Goal: Navigation & Orientation: Find specific page/section

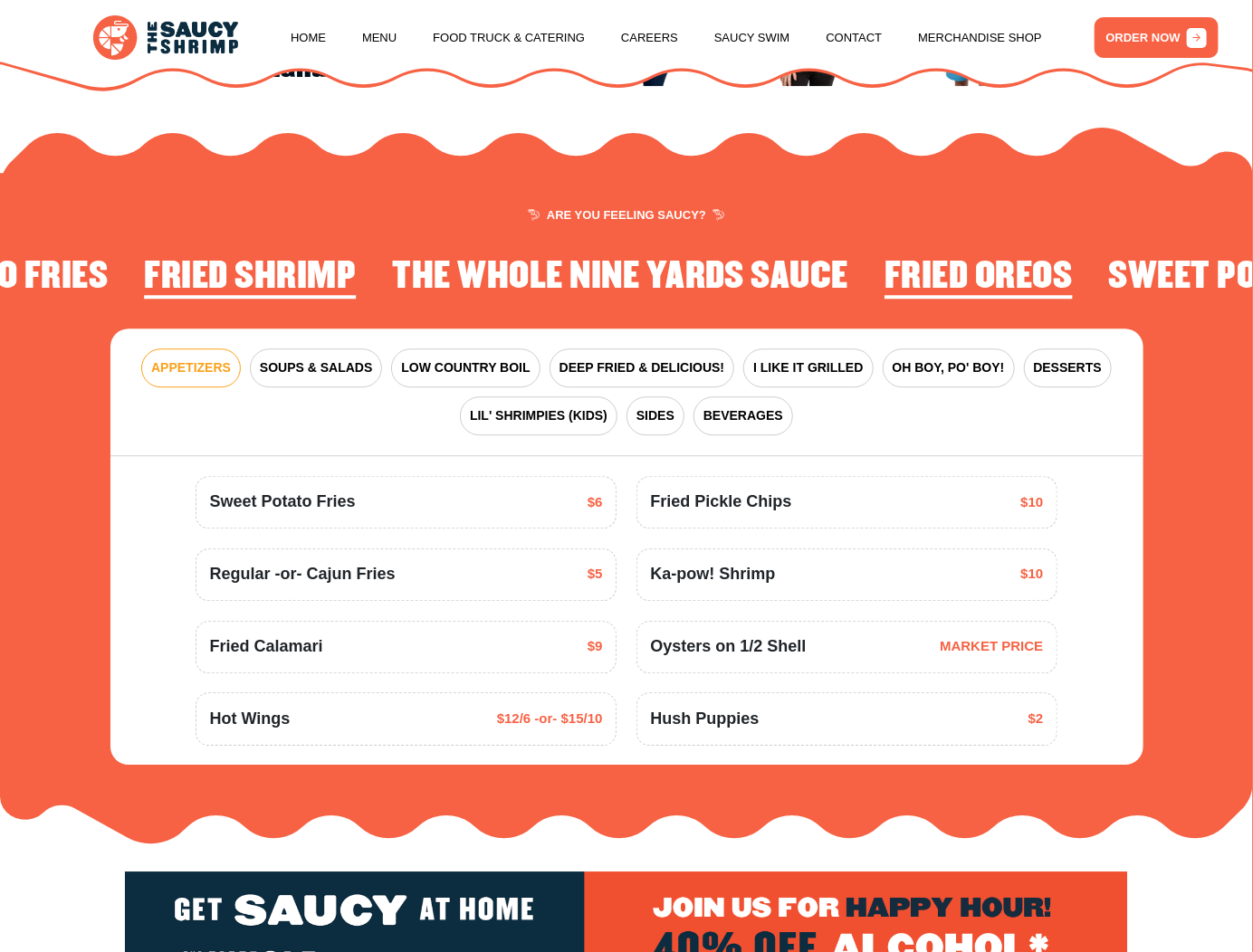
scroll to position [1901, 0]
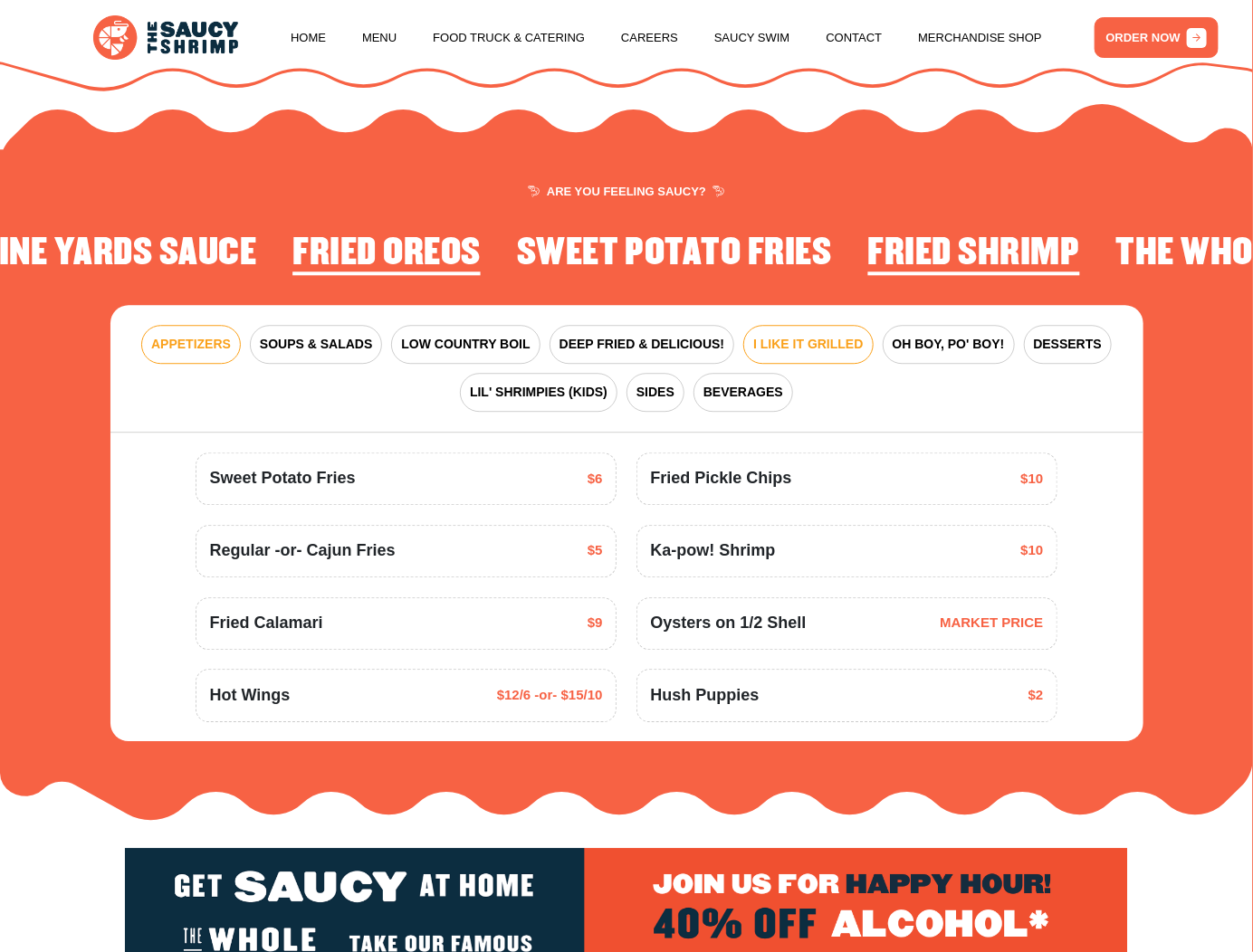
click at [803, 354] on span "I LIKE IT GRILLED" at bounding box center [808, 344] width 110 height 19
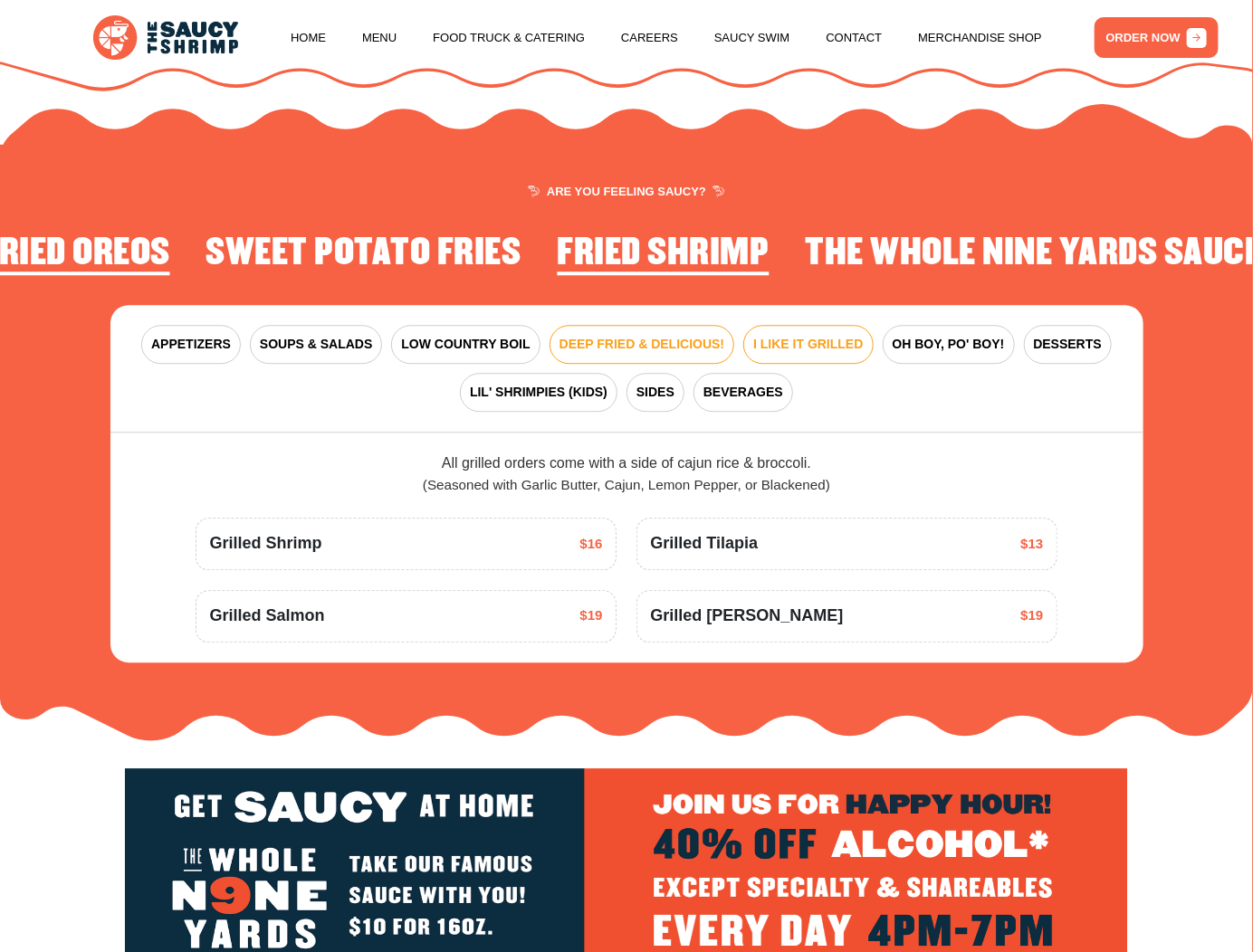
click at [653, 354] on span "DEEP FRIED & DELICIOUS!" at bounding box center [641, 344] width 166 height 19
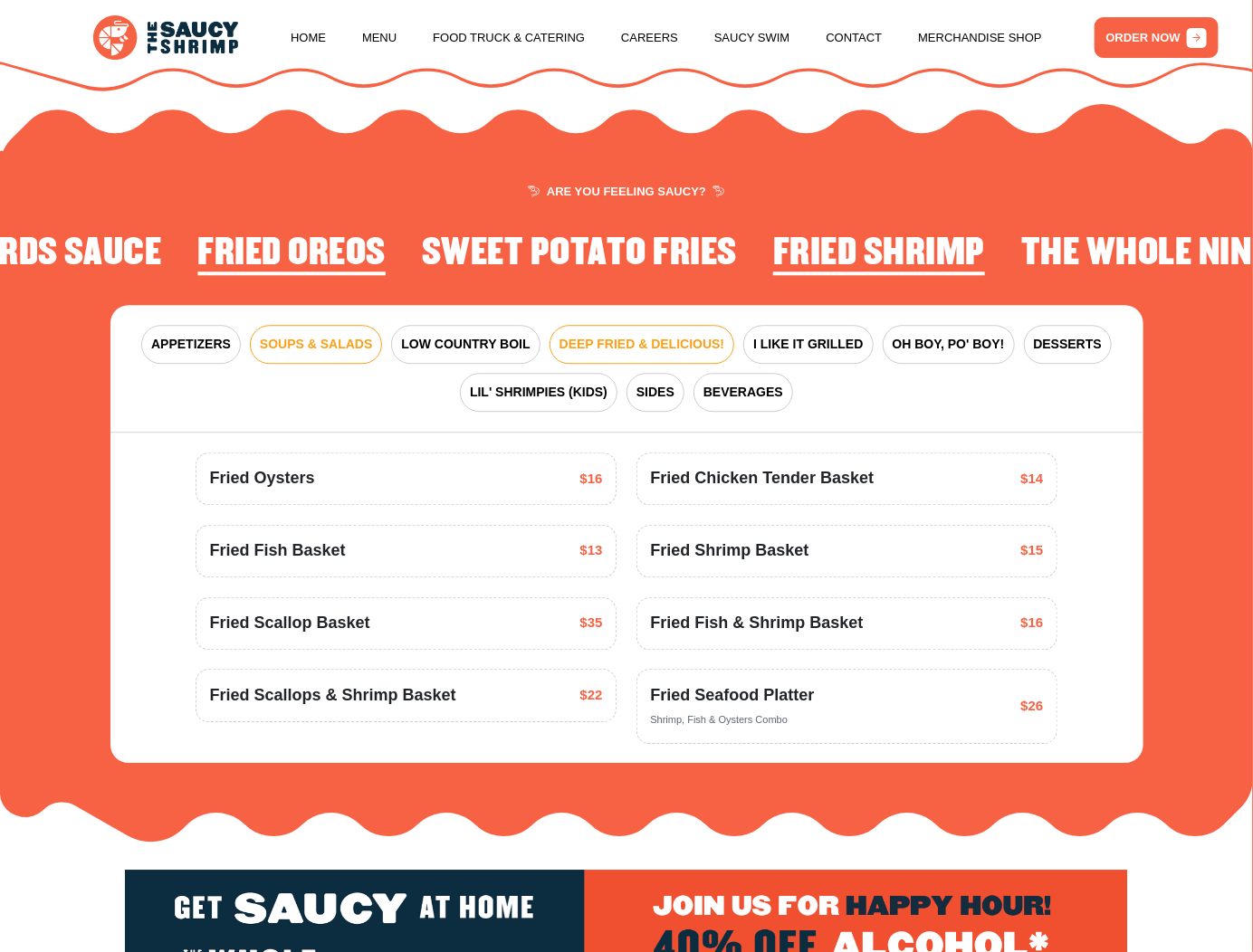
click at [308, 354] on span "SOUPS & SALADS" at bounding box center [316, 344] width 113 height 19
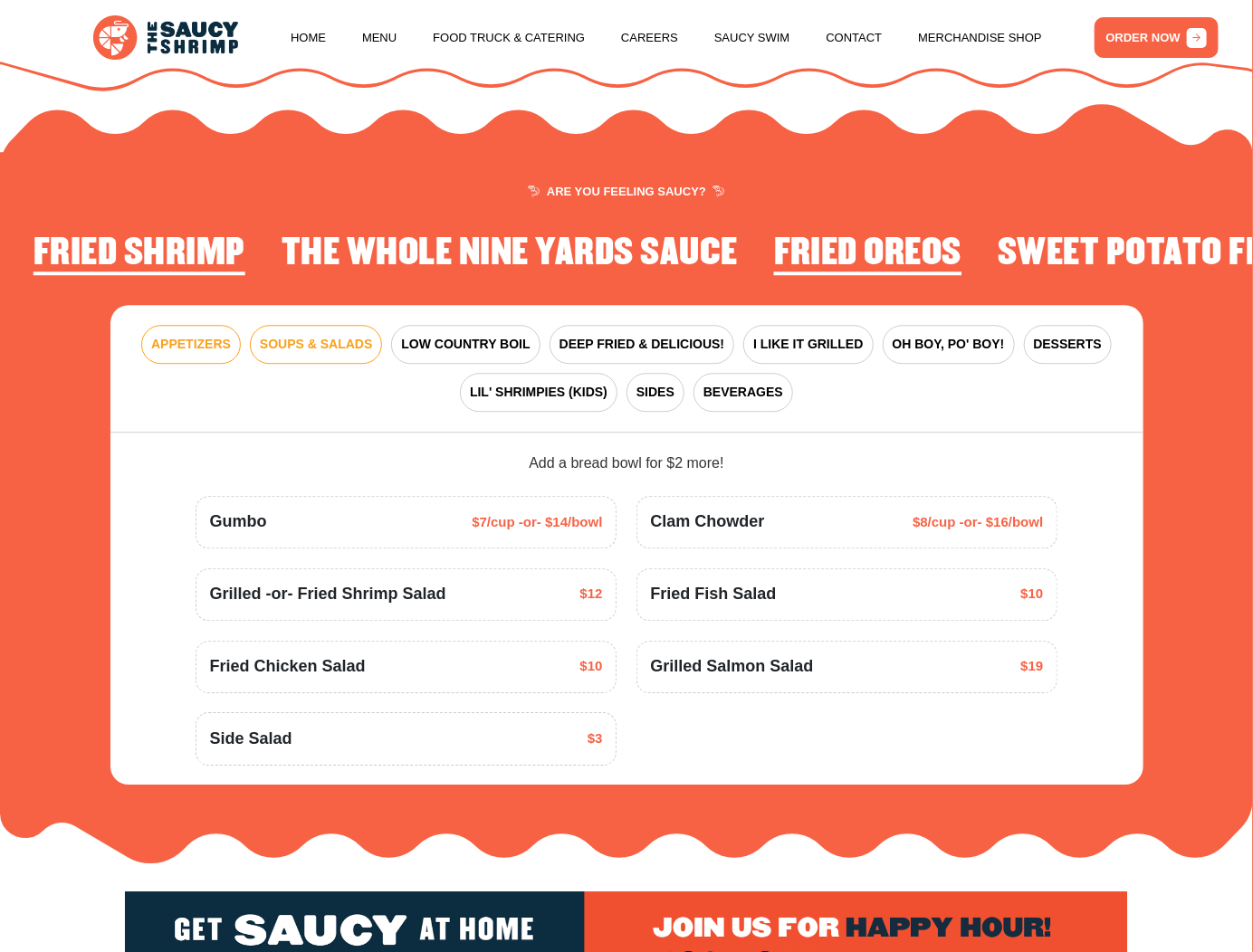
click at [177, 354] on span "APPETIZERS" at bounding box center [191, 344] width 80 height 19
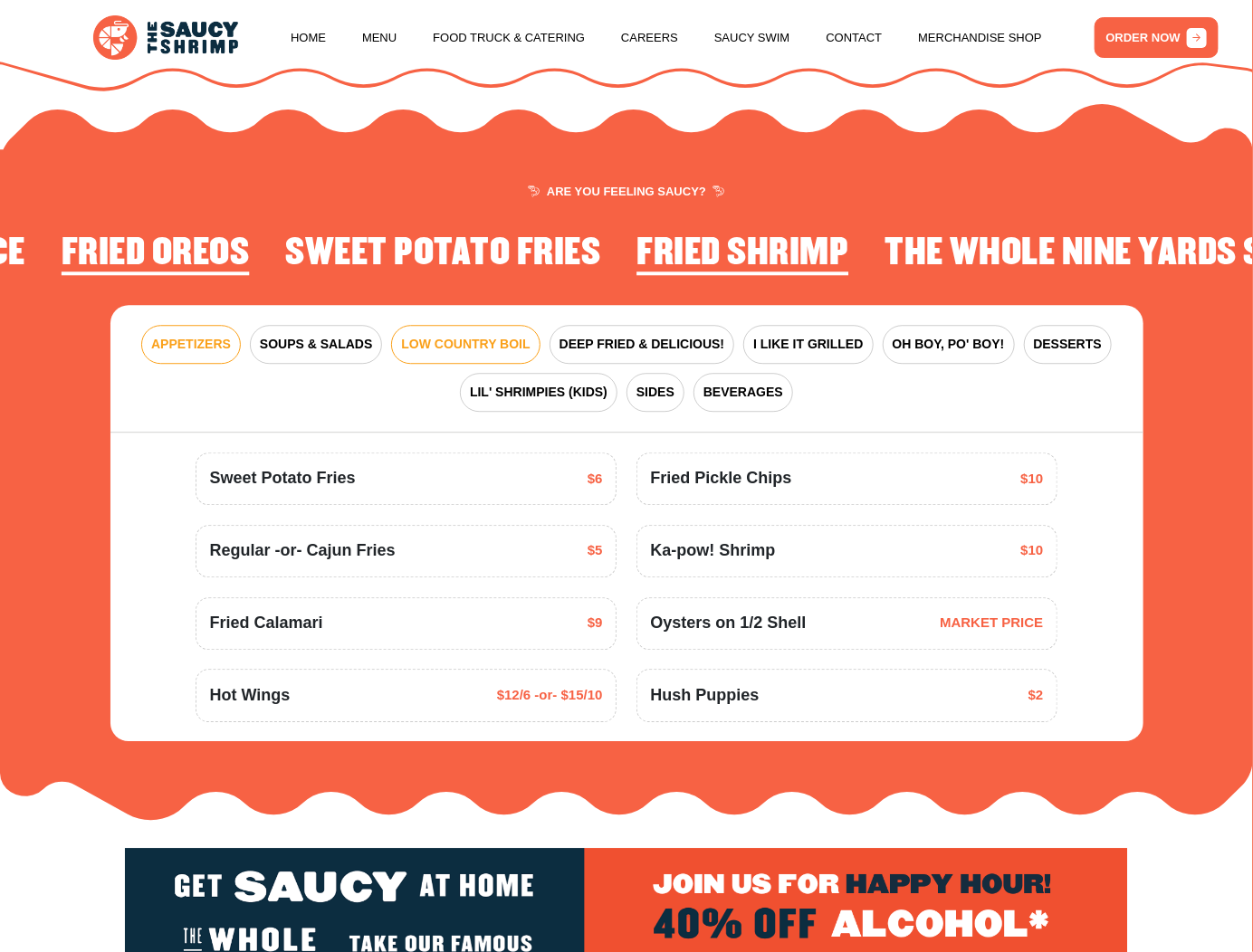
click at [453, 354] on span "LOW COUNTRY BOIL" at bounding box center [465, 344] width 129 height 19
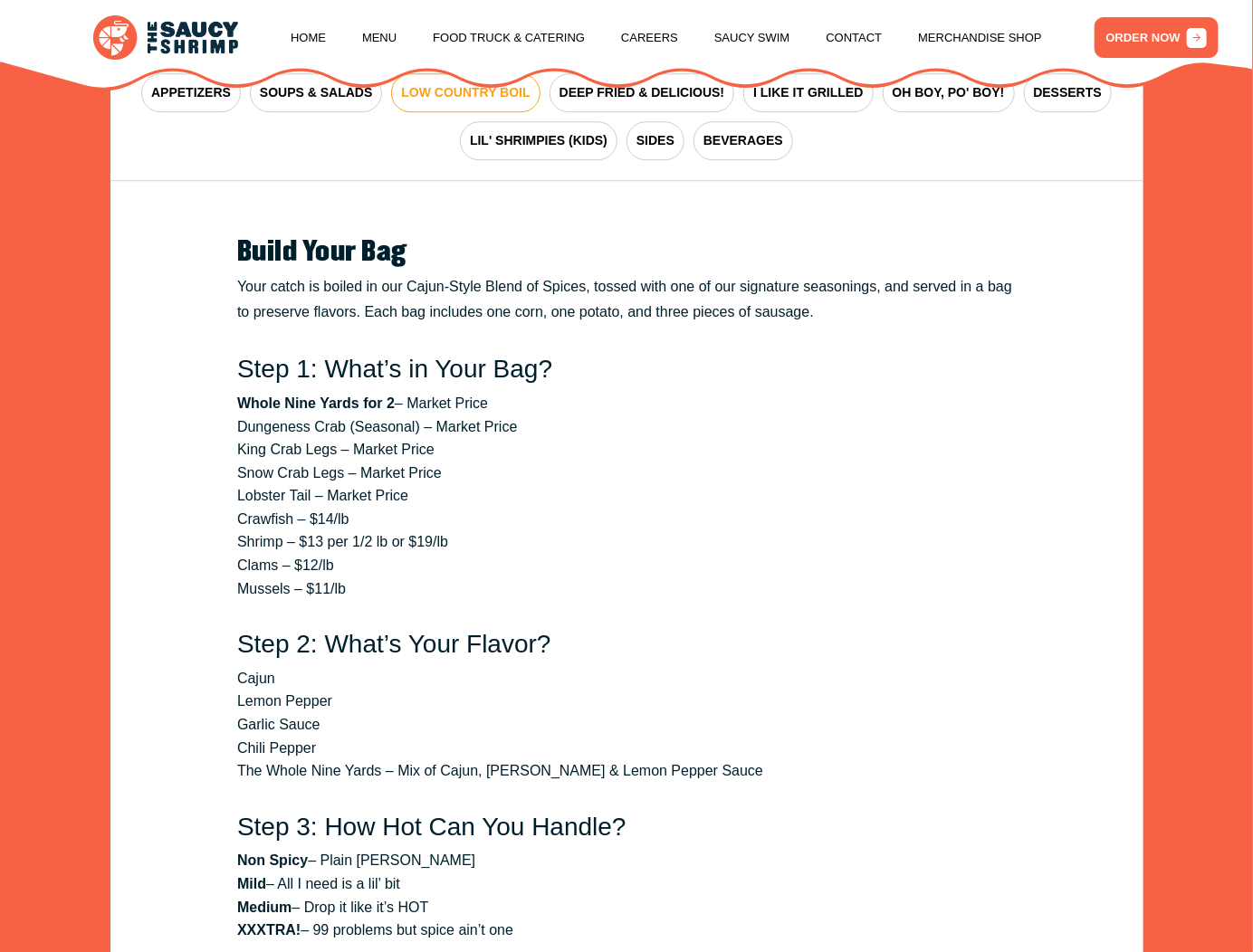
scroll to position [2082, 0]
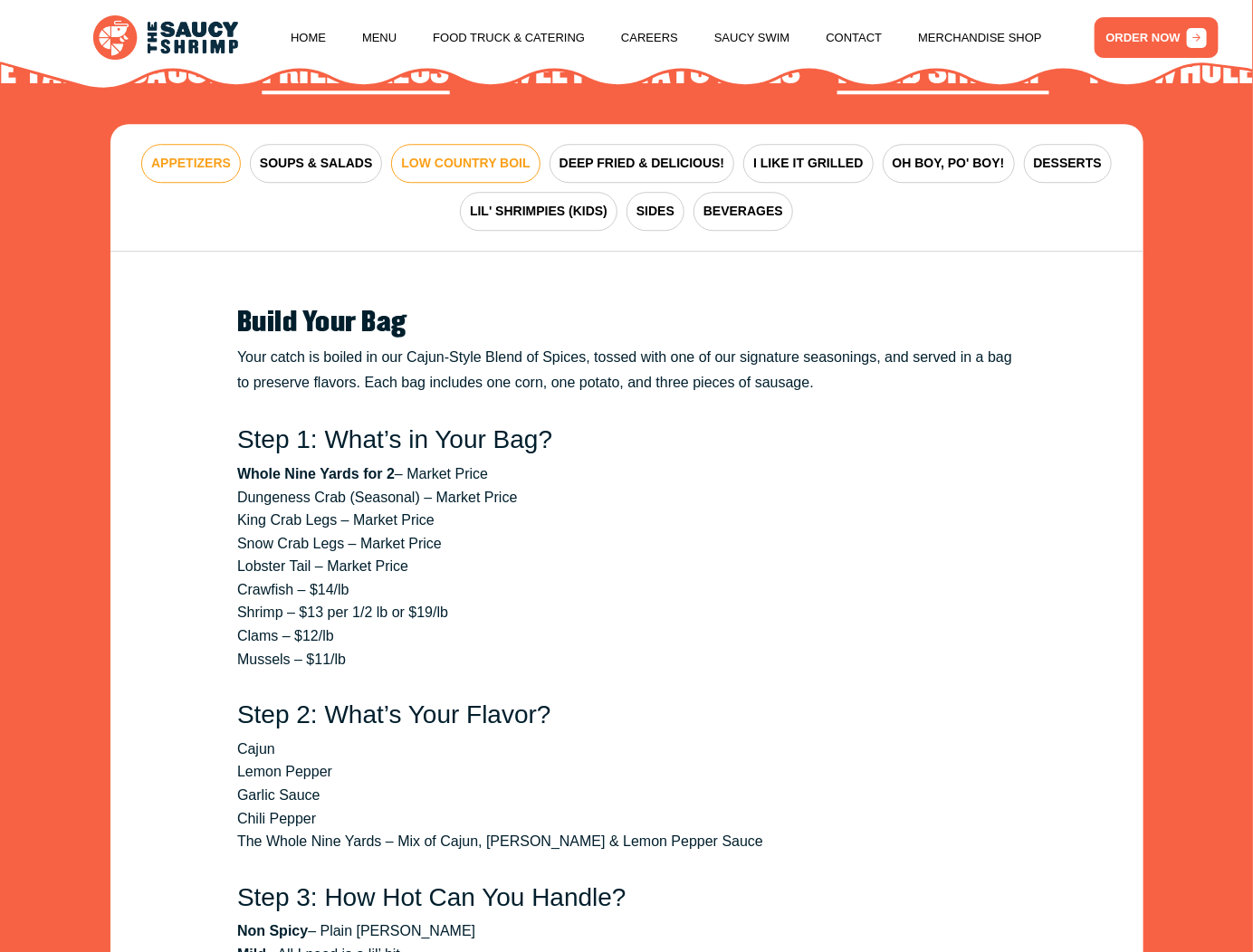
click at [195, 182] on button "APPETIZERS" at bounding box center [191, 163] width 100 height 39
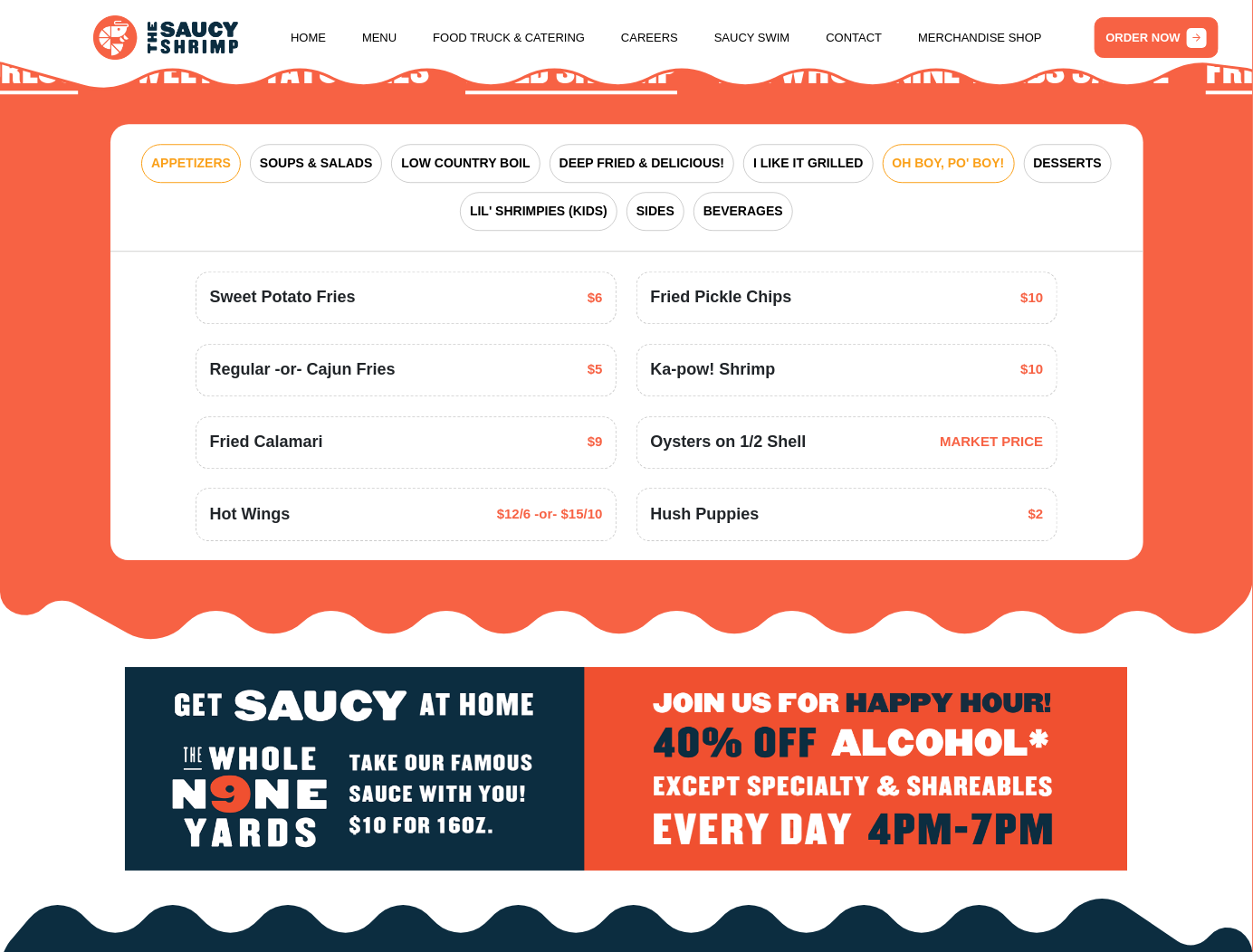
click at [943, 182] on button "OH BOY, PO' BOY!" at bounding box center [949, 163] width 132 height 39
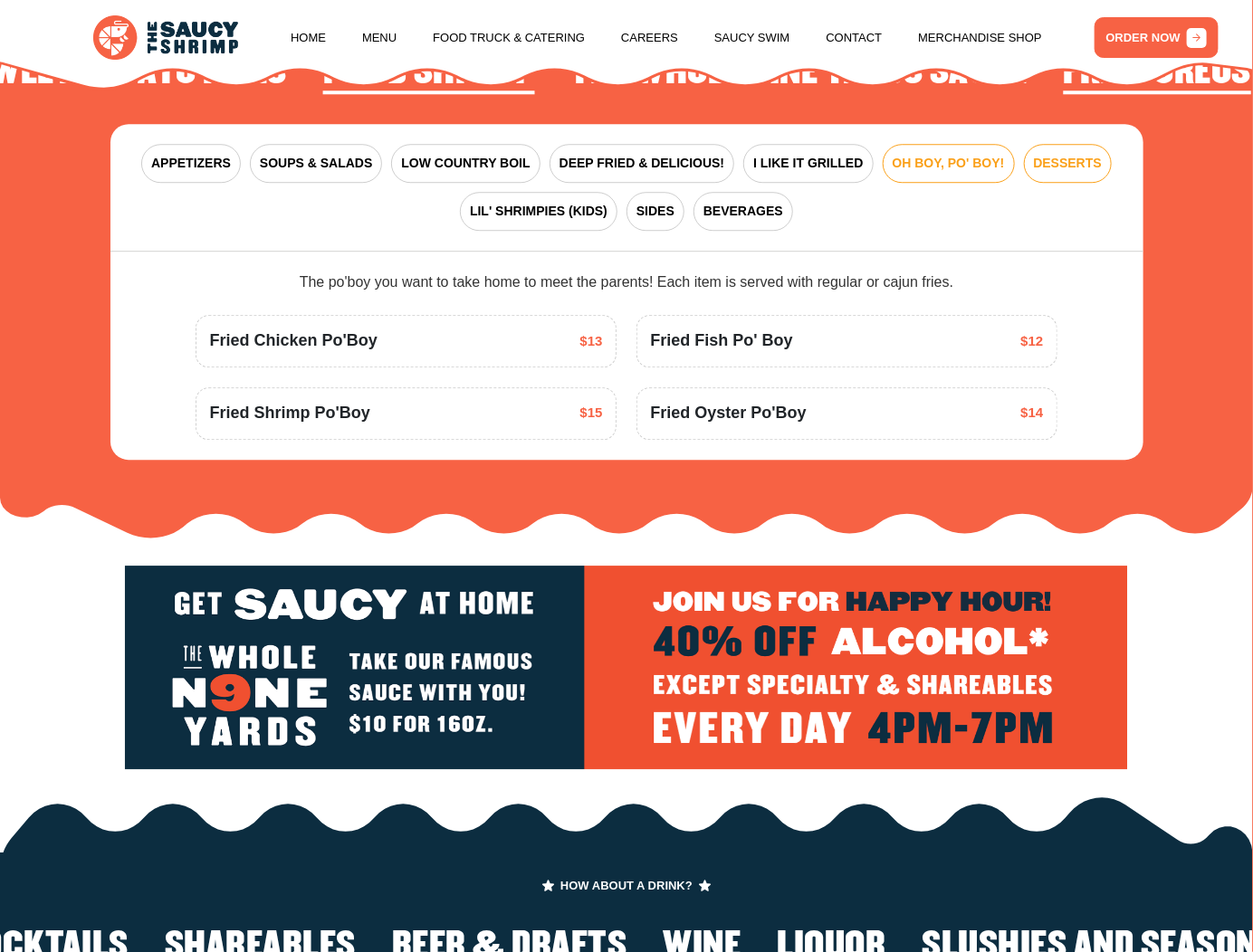
click at [1071, 173] on span "DESSERTS" at bounding box center [1067, 163] width 68 height 19
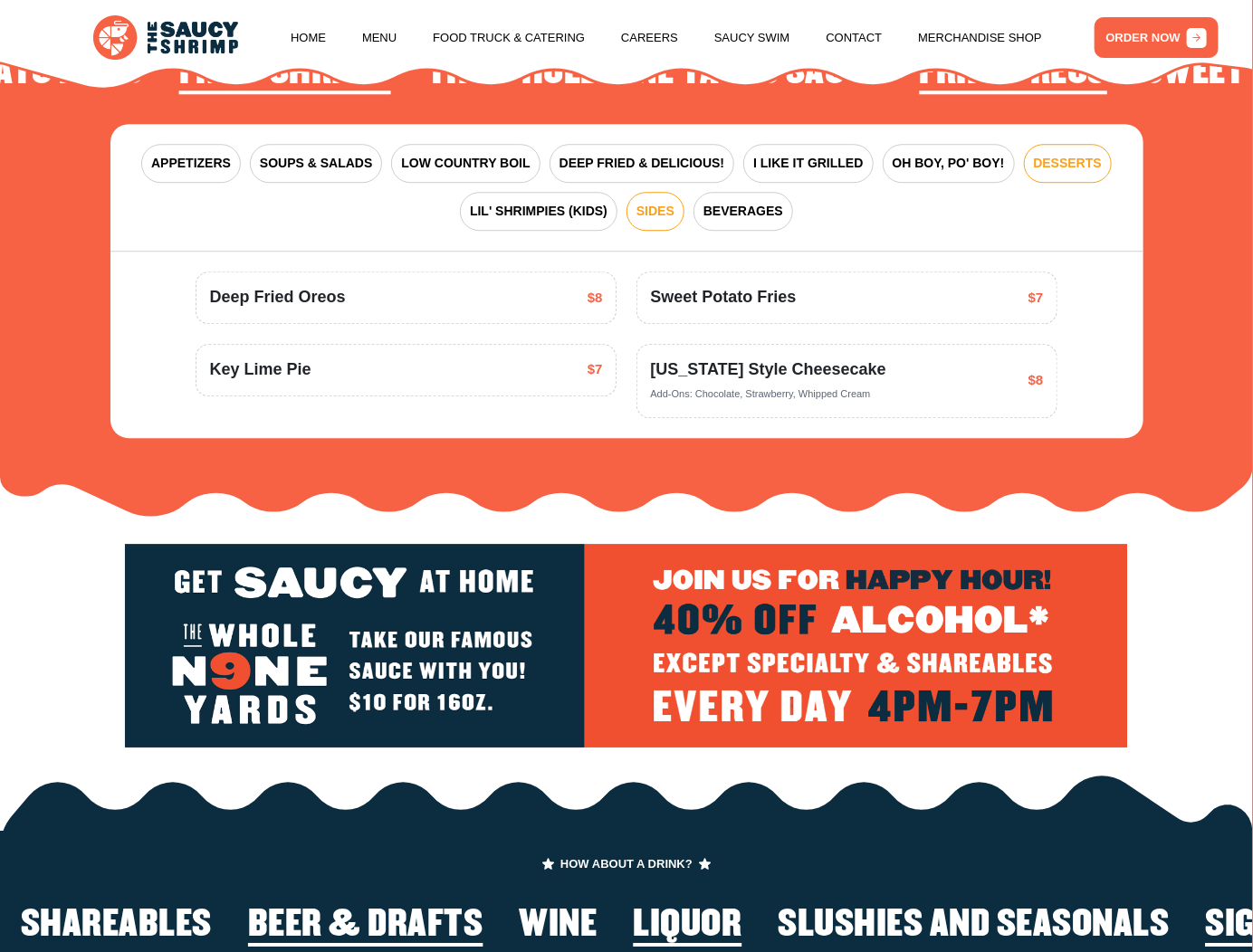
click at [639, 221] on span "SIDES" at bounding box center [655, 211] width 38 height 19
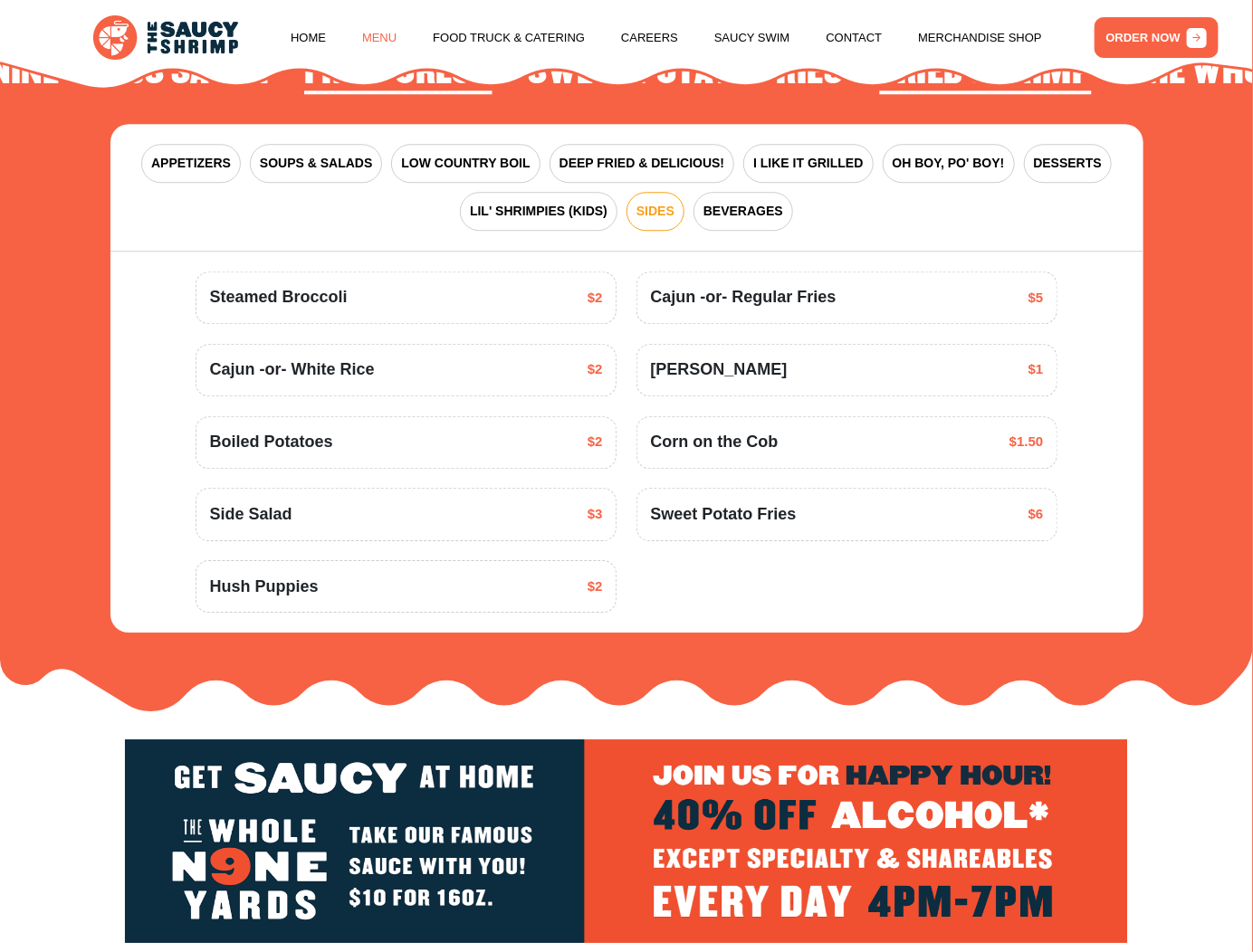
click at [370, 34] on link "Menu" at bounding box center [379, 38] width 34 height 69
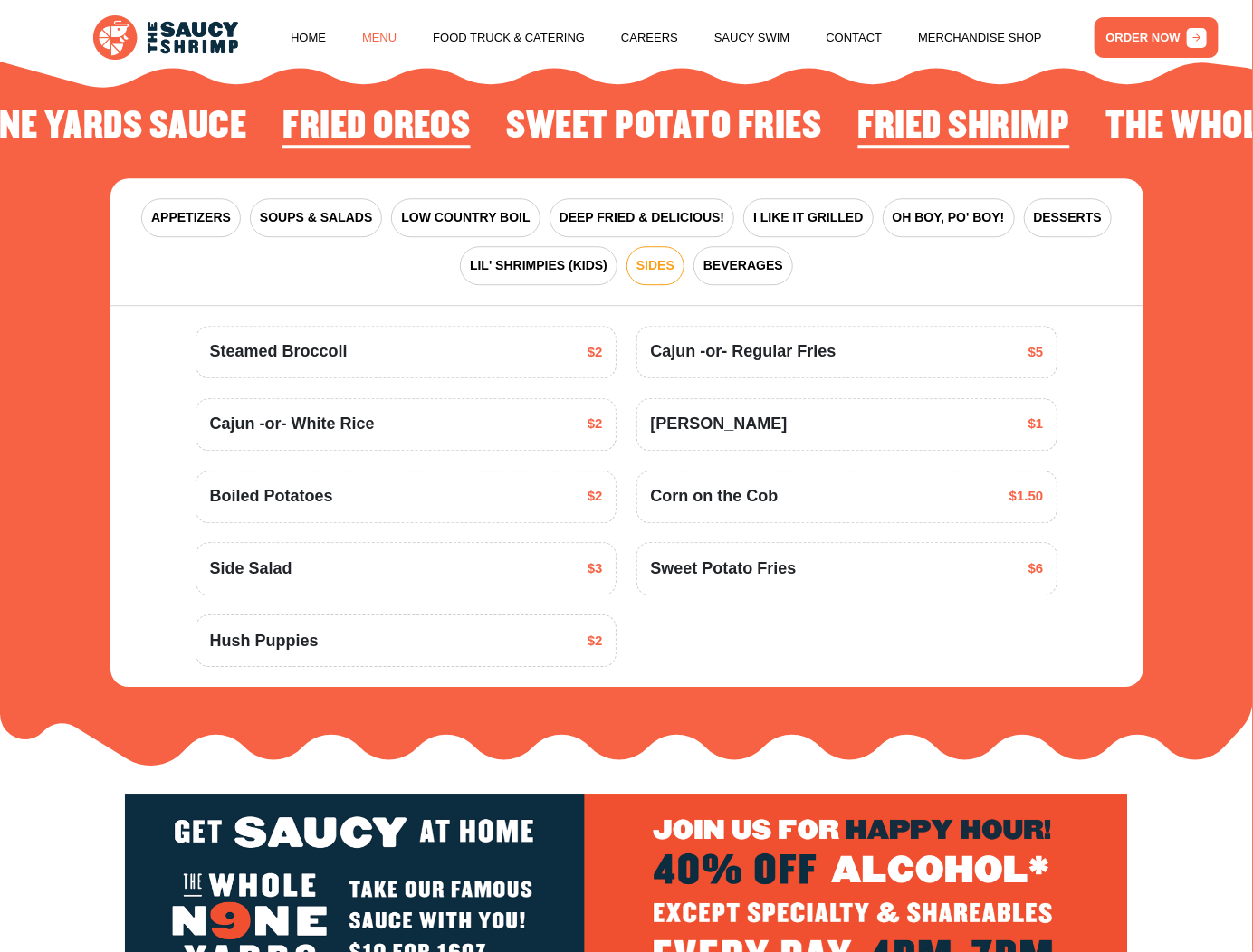
scroll to position [2021, 0]
